Goal: Transaction & Acquisition: Purchase product/service

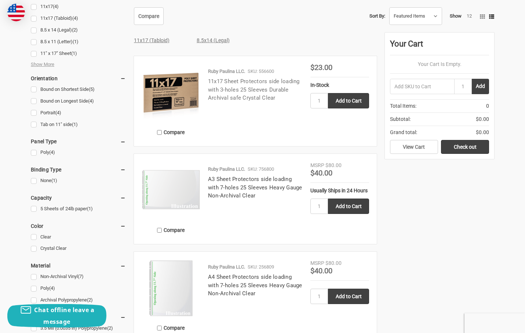
scroll to position [330, 0]
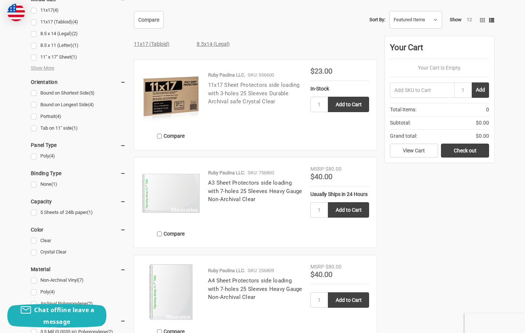
click at [229, 105] on link "11x17 Sheet Protectors side loading with 3-holes 25 Sleeves Durable Archival sa…" at bounding box center [254, 93] width 92 height 23
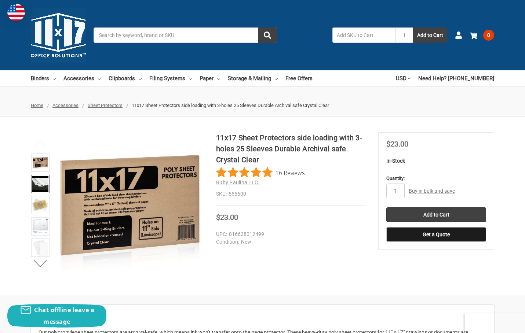
click at [41, 187] on img at bounding box center [40, 184] width 16 height 16
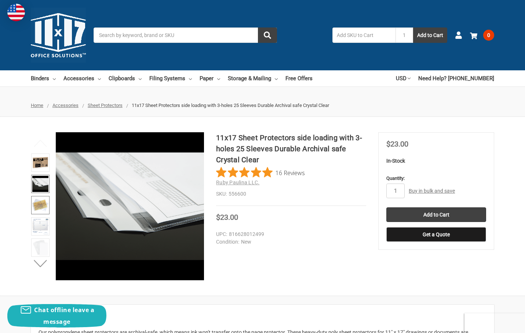
click at [34, 205] on img at bounding box center [40, 205] width 16 height 16
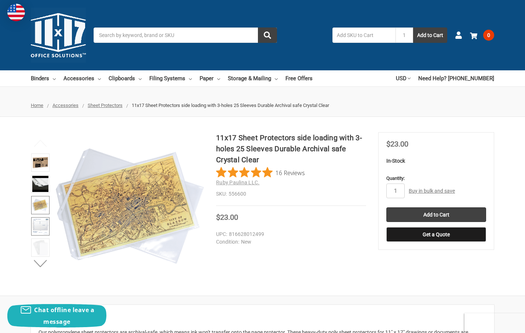
click at [37, 226] on img at bounding box center [40, 226] width 16 height 16
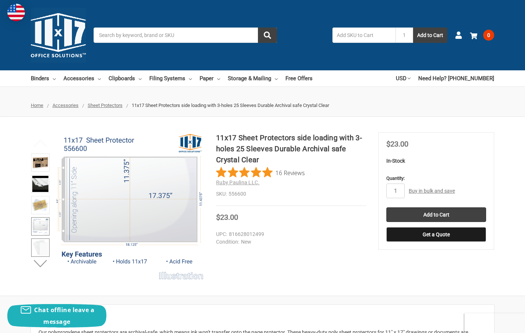
click at [40, 247] on img at bounding box center [40, 248] width 16 height 16
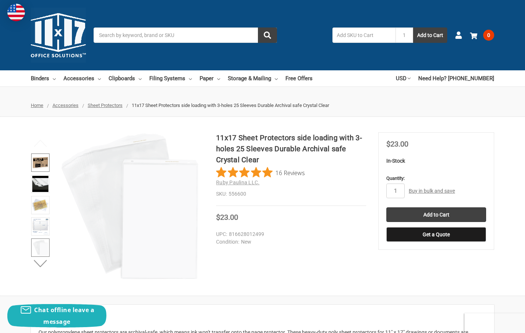
click at [34, 161] on img at bounding box center [40, 163] width 16 height 16
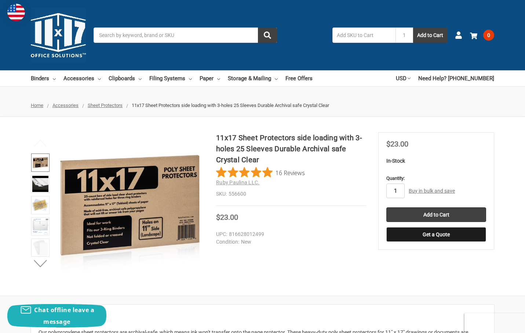
drag, startPoint x: 400, startPoint y: 191, endPoint x: 387, endPoint y: 193, distance: 13.3
click at [387, 193] on input "1" at bounding box center [395, 191] width 18 height 15
type input "100"
click at [416, 212] on input "Add to Cart" at bounding box center [436, 214] width 100 height 15
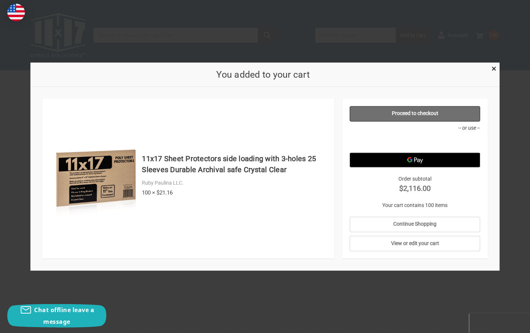
click at [391, 111] on link "Proceed to checkout" at bounding box center [415, 113] width 131 height 15
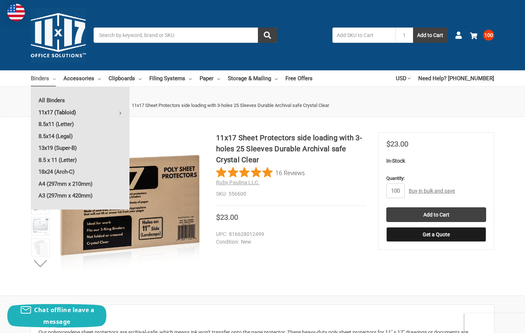
click at [43, 112] on link "11x17 (Tabloid)" at bounding box center [80, 113] width 99 height 12
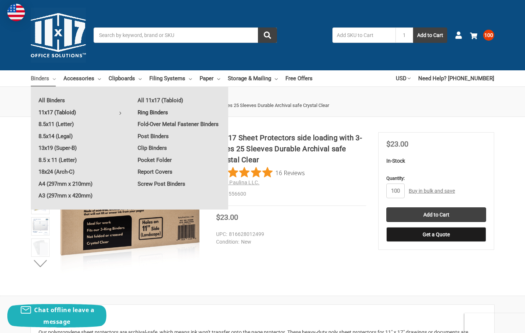
click at [146, 113] on link "Ring Binders" at bounding box center [179, 113] width 98 height 12
